Goal: Task Accomplishment & Management: Manage account settings

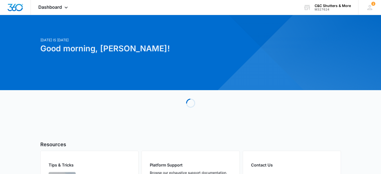
drag, startPoint x: 278, startPoint y: 42, endPoint x: 279, endPoint y: 38, distance: 3.8
click at [279, 38] on li at bounding box center [291, 39] width 99 height 4
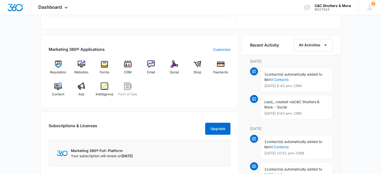
scroll to position [292, 0]
click at [127, 66] on img at bounding box center [128, 64] width 8 height 8
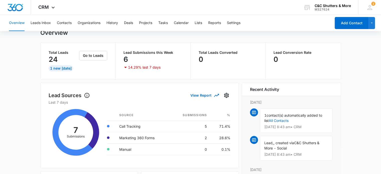
scroll to position [19, 0]
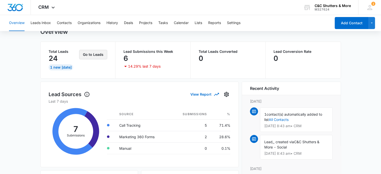
click at [90, 51] on button "Go to Leads" at bounding box center [93, 55] width 28 height 10
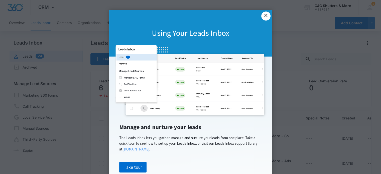
click at [264, 13] on link "×" at bounding box center [265, 16] width 9 height 9
